Goal: Navigation & Orientation: Understand site structure

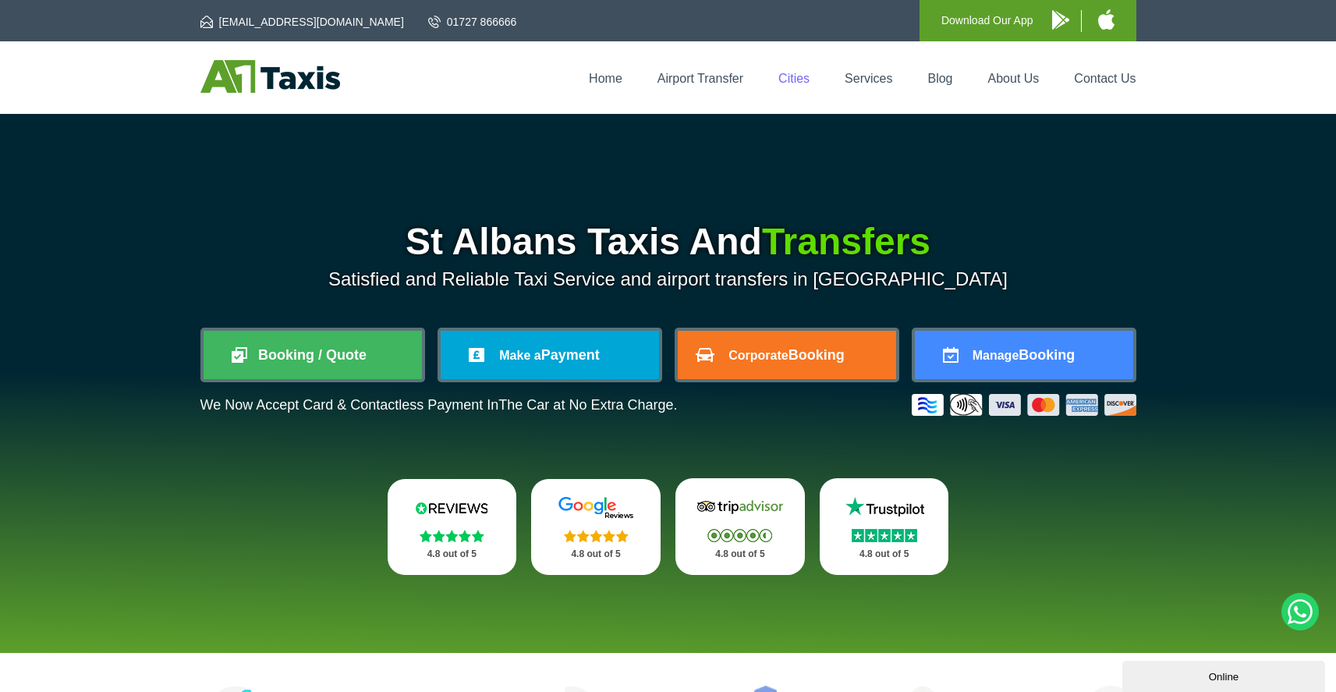
click at [791, 81] on link "Cities" at bounding box center [793, 78] width 31 height 13
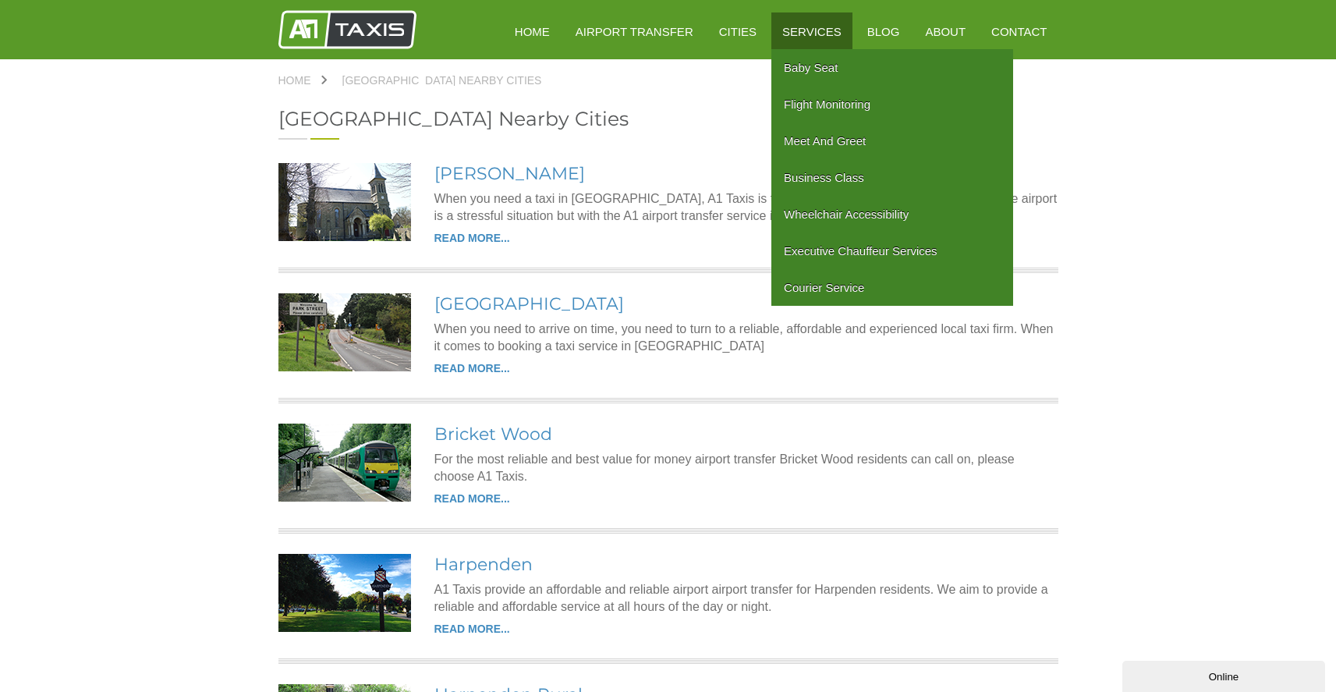
click at [831, 30] on link "Services" at bounding box center [811, 31] width 81 height 38
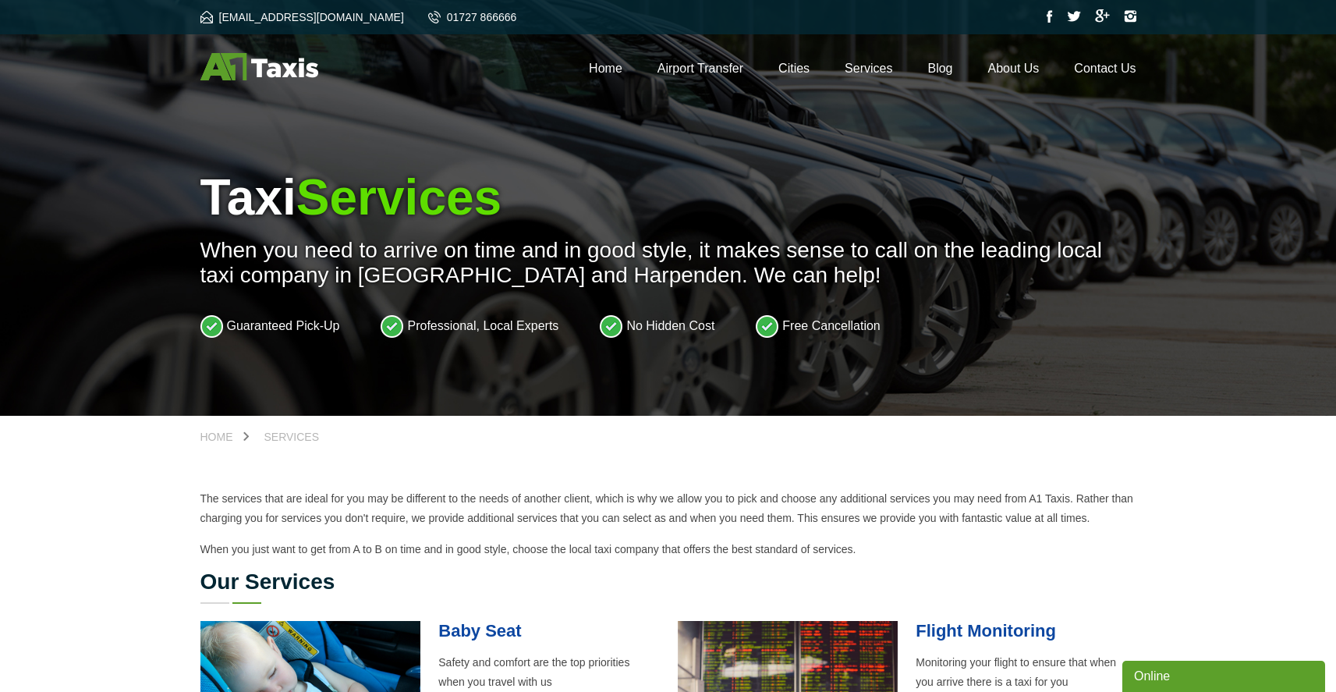
click at [1047, 16] on img at bounding box center [1050, 16] width 6 height 12
click at [1049, 16] on img at bounding box center [1050, 16] width 6 height 12
click at [604, 67] on link "Home" at bounding box center [606, 68] width 34 height 13
